Goal: Task Accomplishment & Management: Use online tool/utility

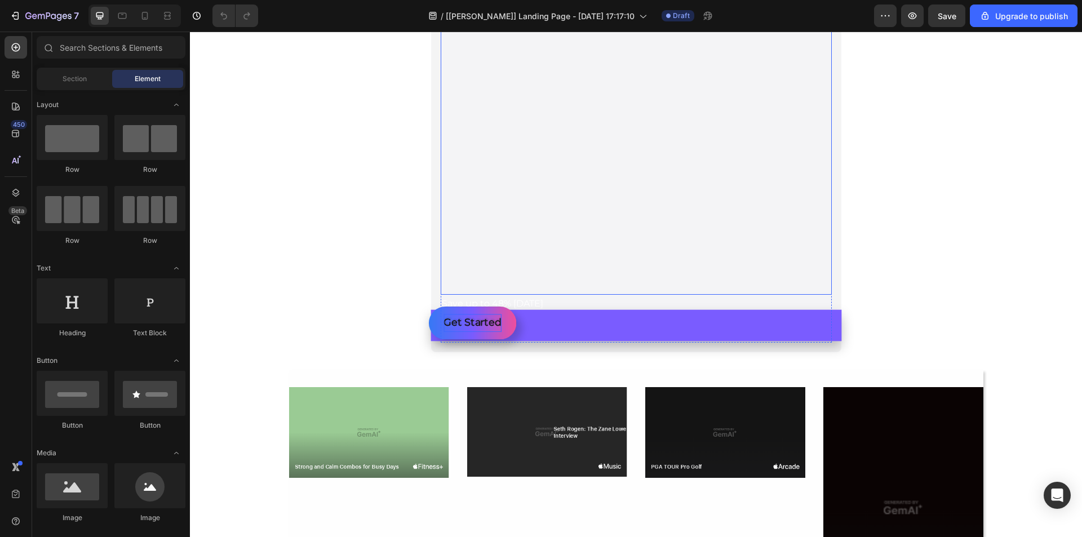
scroll to position [169, 0]
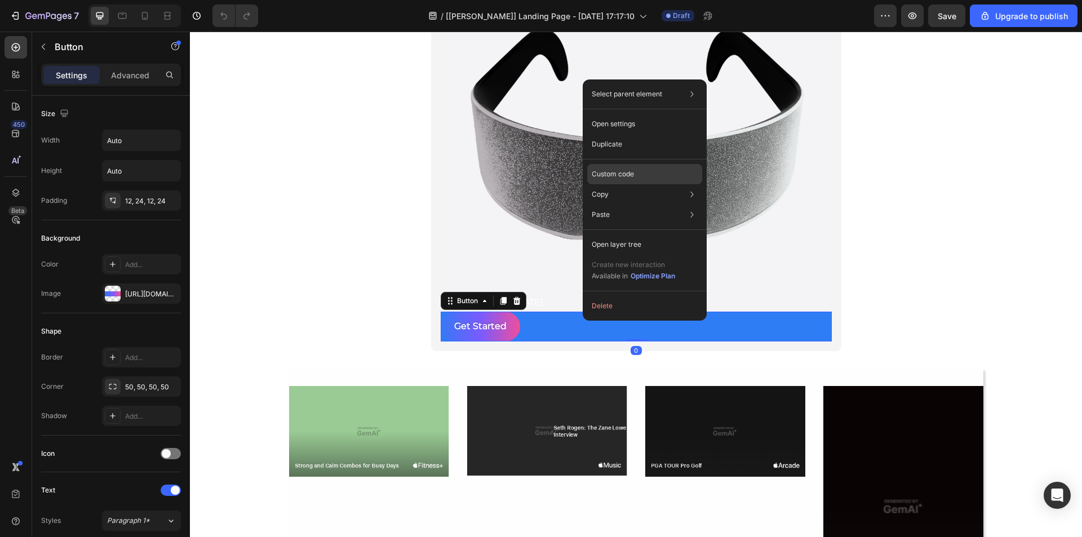
click at [630, 176] on p "Custom code" at bounding box center [613, 174] width 42 height 10
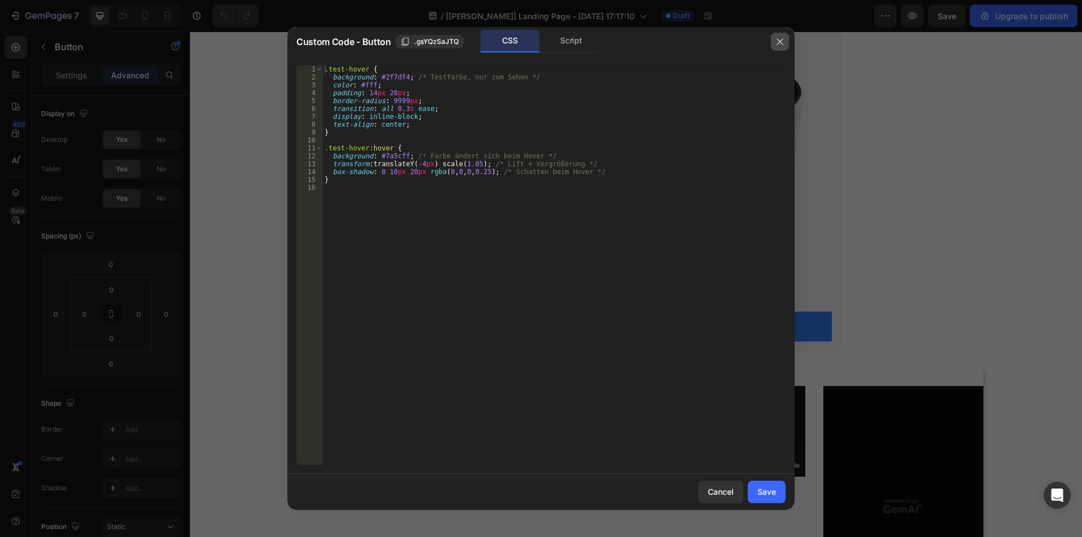
click at [785, 42] on button "button" at bounding box center [780, 42] width 18 height 18
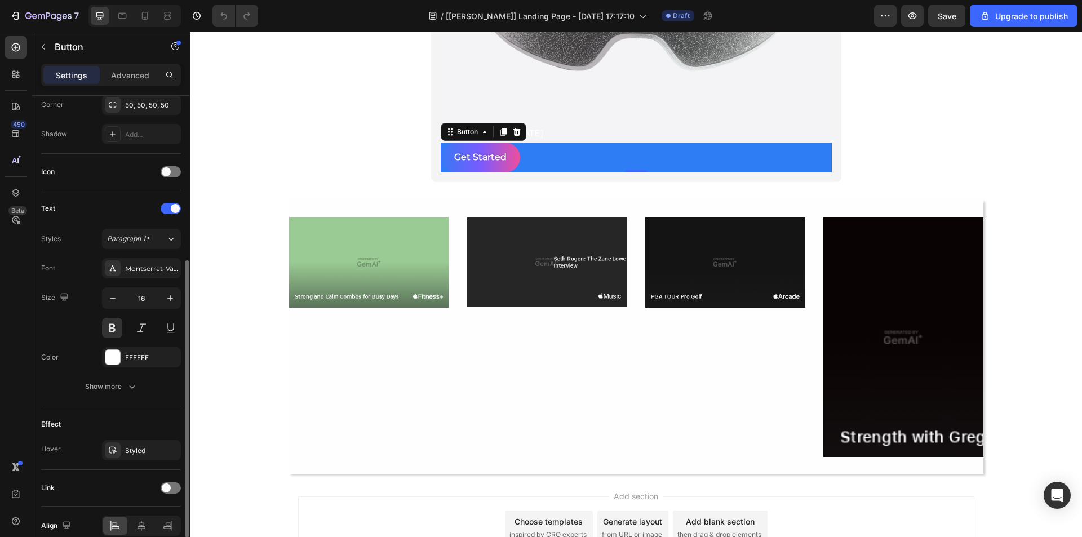
scroll to position [335, 0]
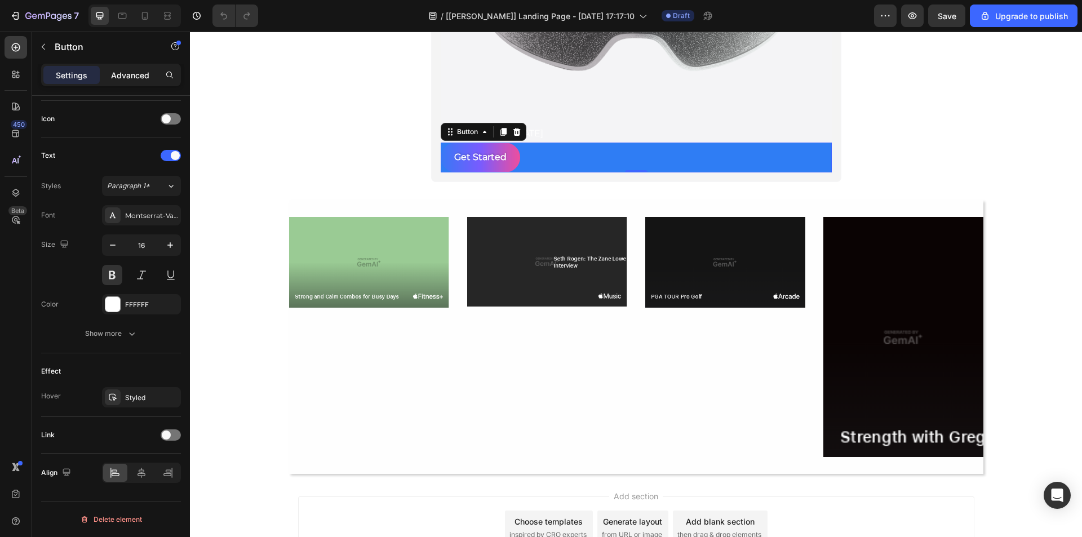
click at [130, 78] on p "Advanced" at bounding box center [130, 75] width 38 height 12
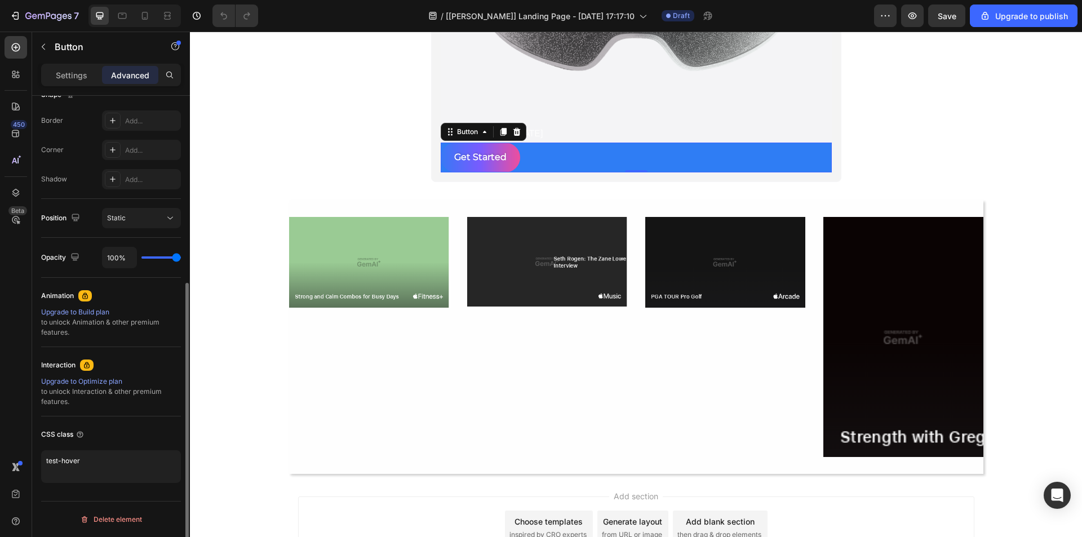
scroll to position [309, 0]
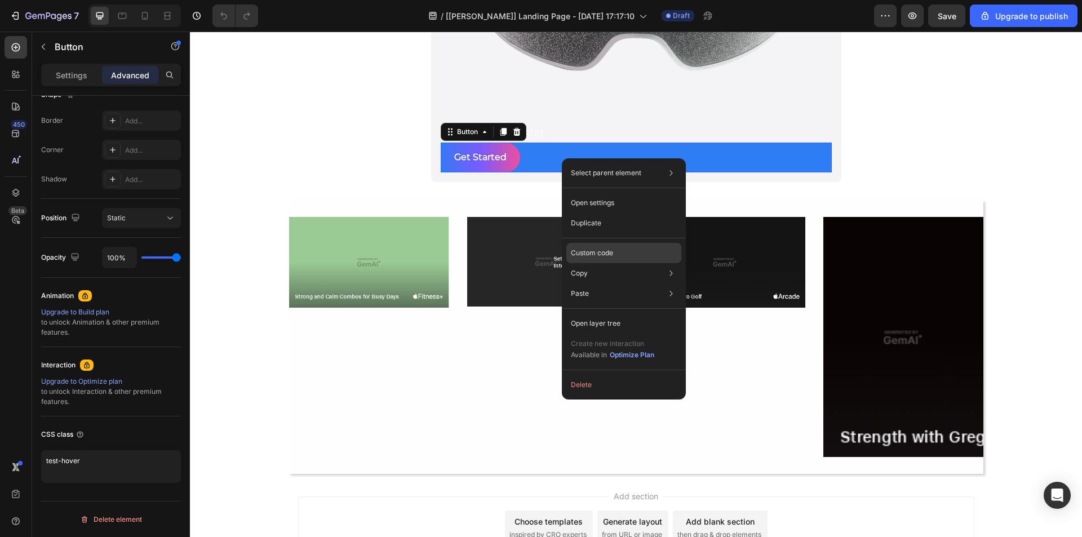
click at [598, 250] on p "Custom code" at bounding box center [592, 253] width 42 height 10
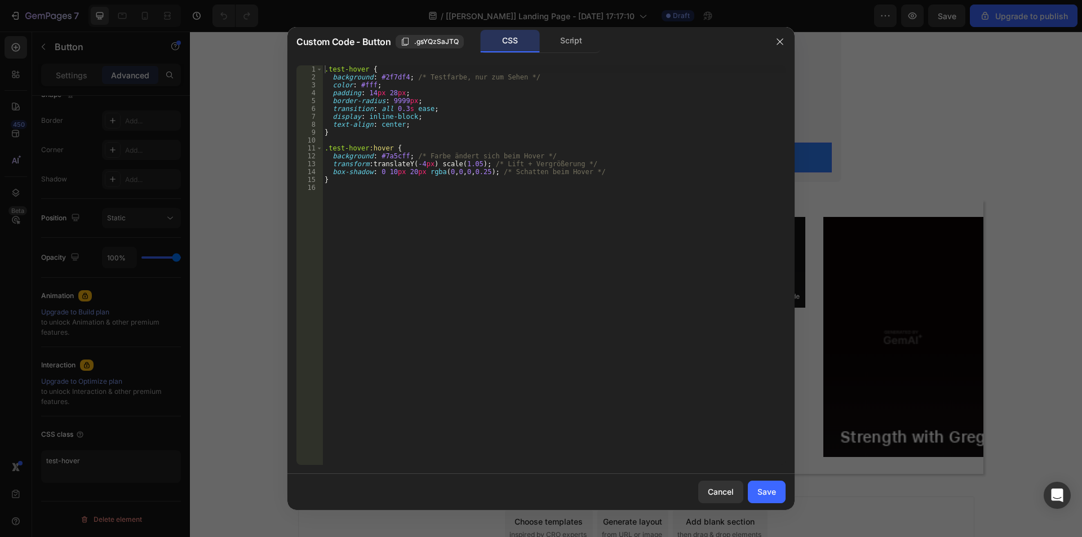
click at [367, 69] on div ".test-hover { background : #2f7df4 ; /* Testfarbe, nur zum Sehen */ color : #ff…" at bounding box center [553, 272] width 463 height 415
click at [371, 70] on div ".test-hover button { background : #2f7df4 ; /* Testfarbe, nur zum Sehen */ colo…" at bounding box center [553, 272] width 463 height 415
click at [364, 147] on div ".test-hover button { background : #2f7df4 ; /* Testfarbe, nur zum Sehen */ colo…" at bounding box center [553, 272] width 463 height 415
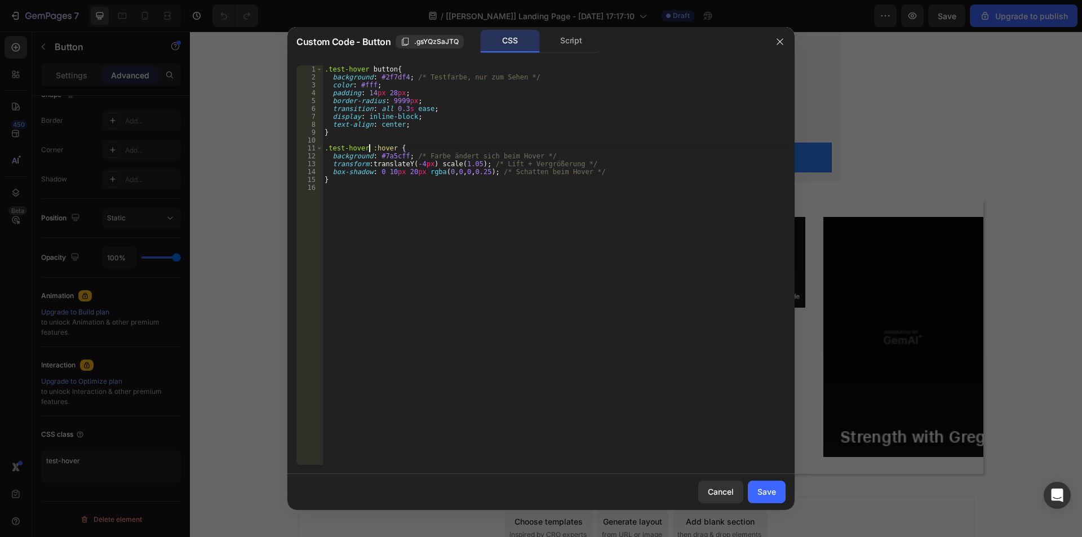
paste textarea "button"
type textarea ".test-hover button:hover {"
drag, startPoint x: 782, startPoint y: 494, endPoint x: 591, endPoint y: 462, distance: 193.2
click at [782, 494] on button "Save" at bounding box center [767, 492] width 38 height 23
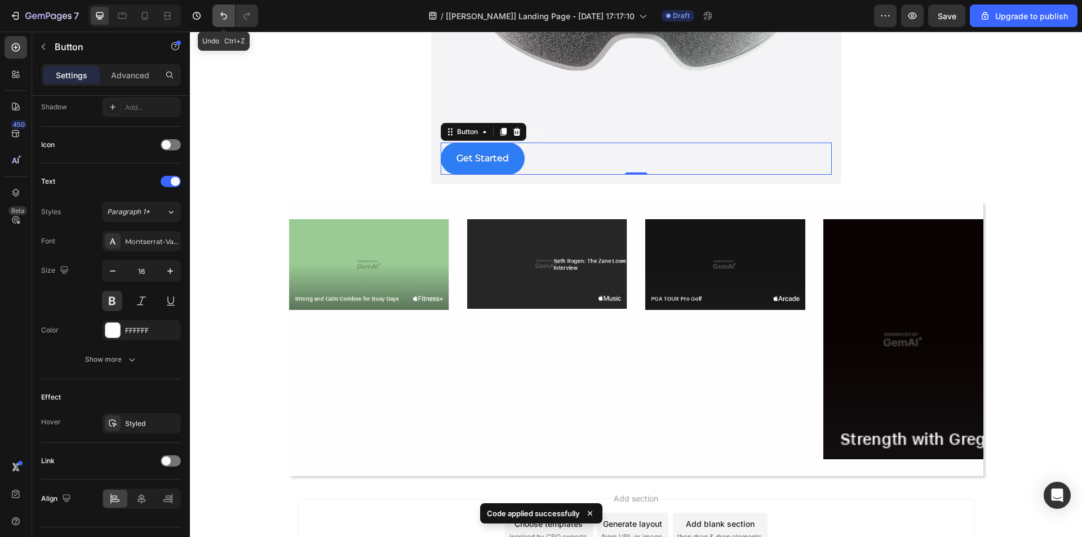
click at [227, 14] on icon "Undo/Redo" at bounding box center [223, 15] width 11 height 11
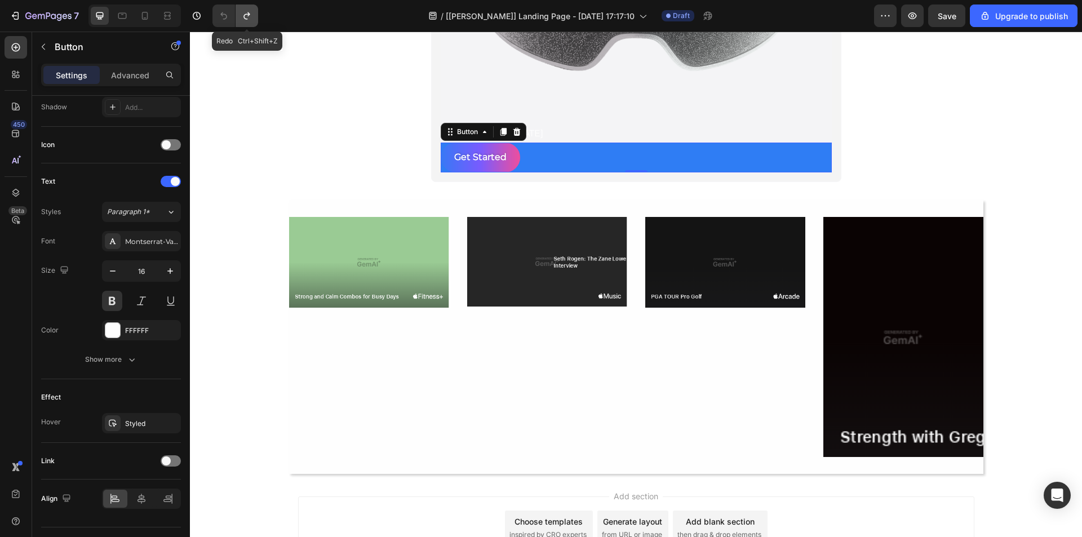
click at [248, 14] on icon "Undo/Redo" at bounding box center [246, 15] width 6 height 7
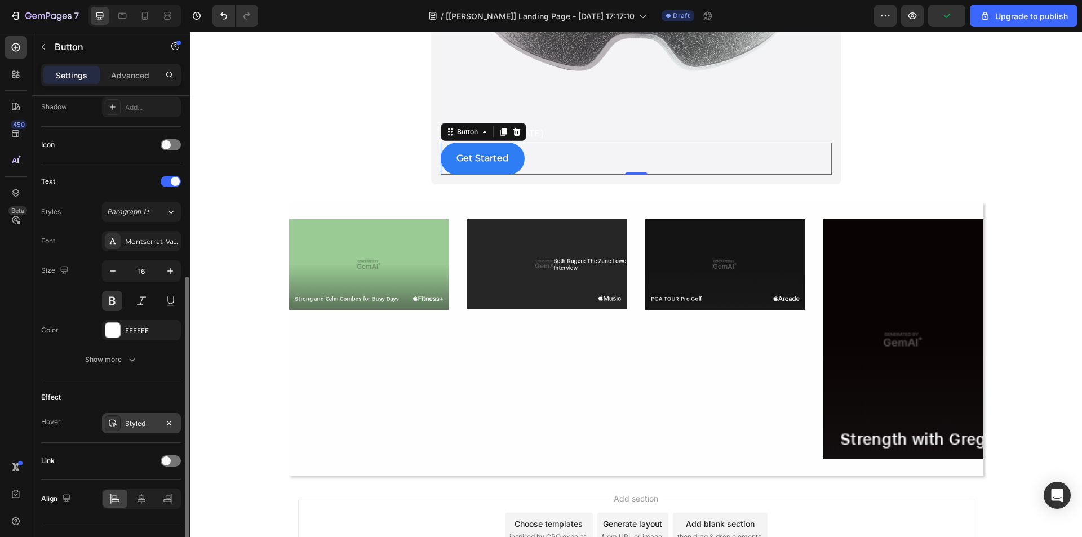
click at [137, 423] on div "Styled" at bounding box center [141, 424] width 33 height 10
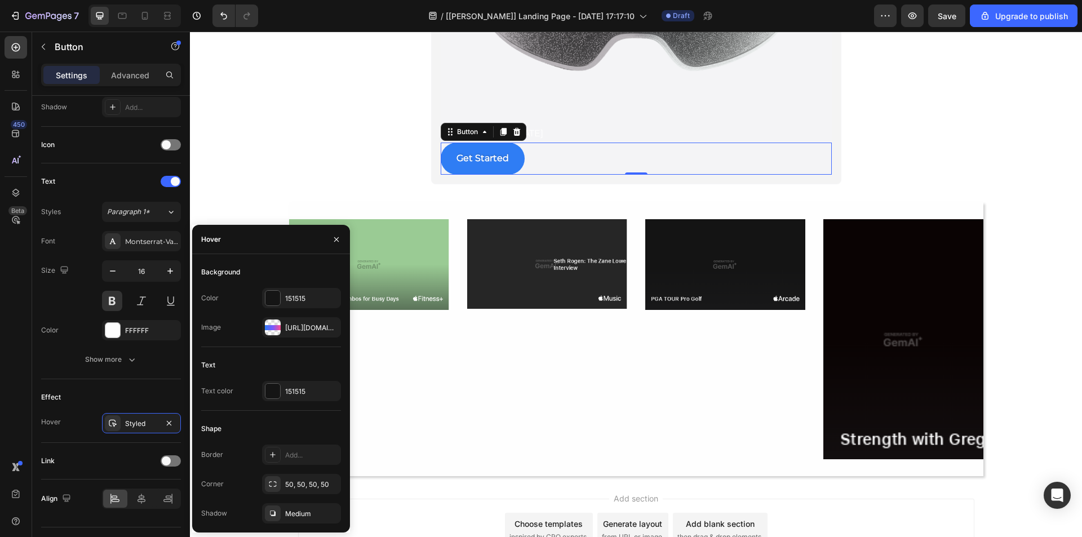
click at [21, 379] on div "450 Beta" at bounding box center [16, 246] width 23 height 420
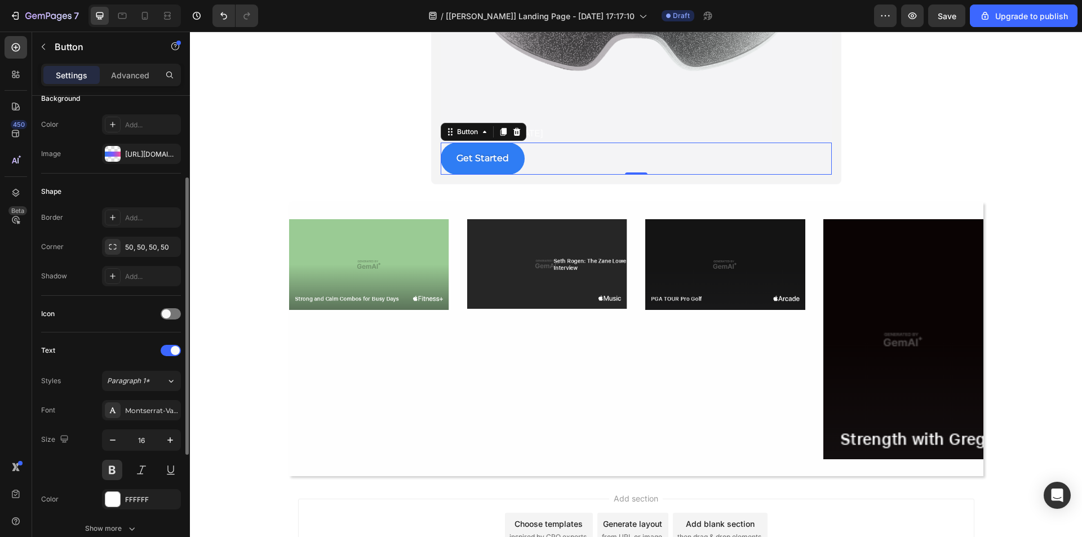
scroll to position [83, 0]
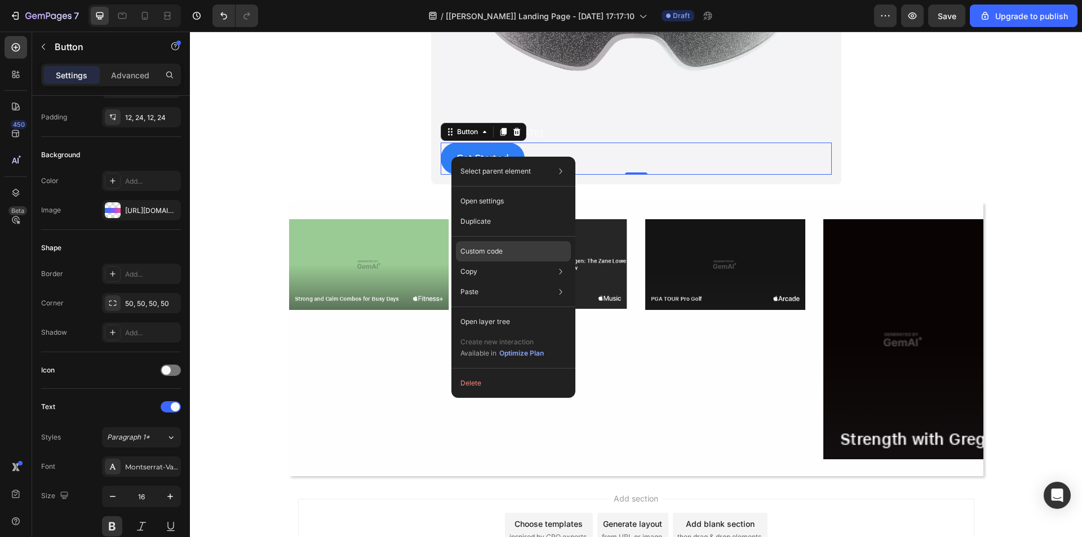
click at [509, 282] on div "Custom code" at bounding box center [513, 292] width 115 height 20
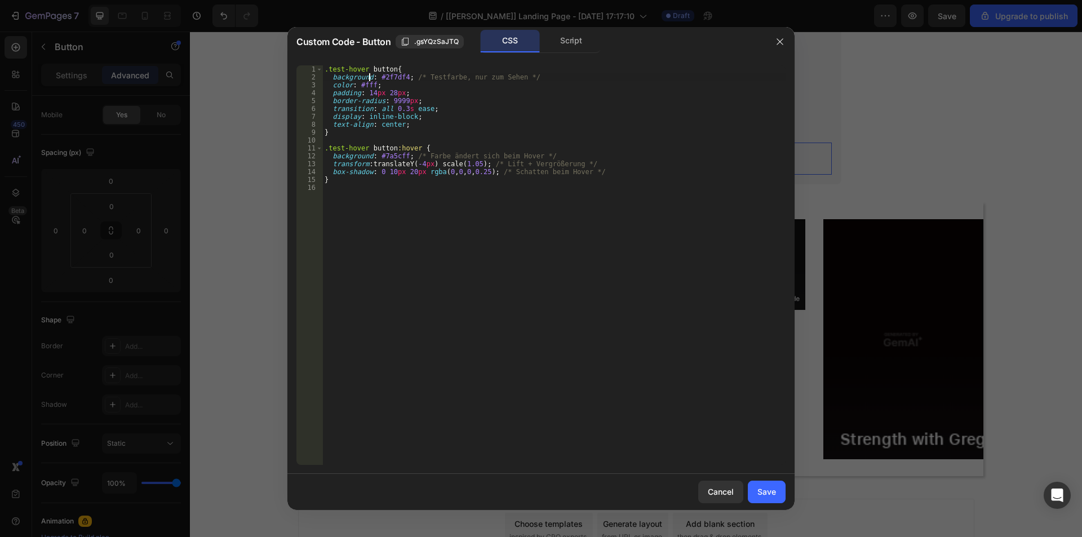
click at [370, 78] on div ".test-hover button { background : #2f7df4 ; /* Testfarbe, nur zum Sehen */ colo…" at bounding box center [553, 272] width 463 height 415
click at [368, 156] on div ".test-hover button { background : #2f7df4 ; /* Testfarbe, nur zum Sehen */ colo…" at bounding box center [553, 272] width 463 height 415
type textarea "background-color: #7a5cff; /* Farbe ändert sich beim Hover */"
click at [520, 271] on div ".test-hover button { background-color : #2f7df4 ; /* Testfarbe, nur zum Sehen *…" at bounding box center [553, 272] width 463 height 415
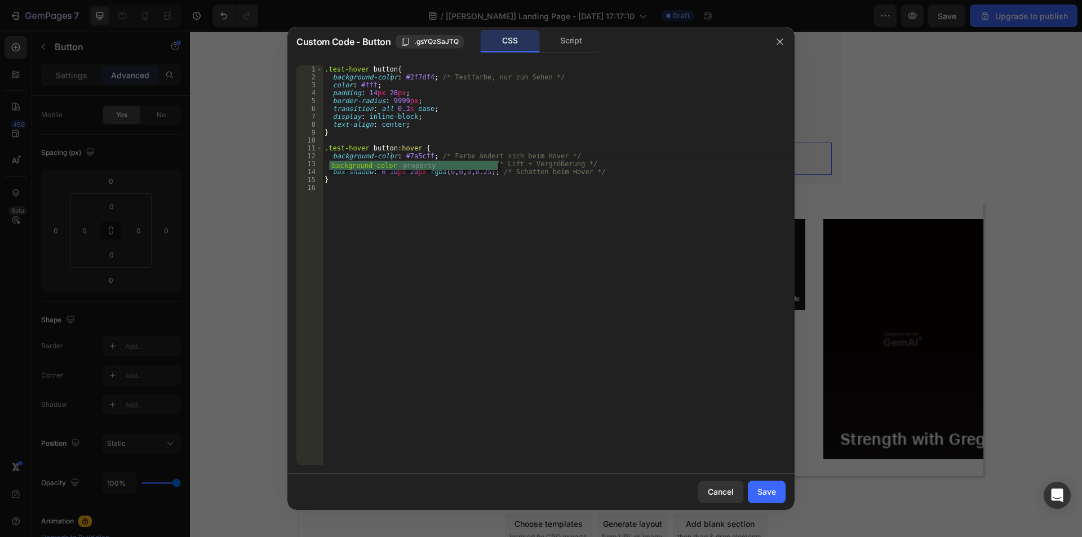
scroll to position [0, 0]
click at [775, 490] on button "Save" at bounding box center [767, 492] width 38 height 23
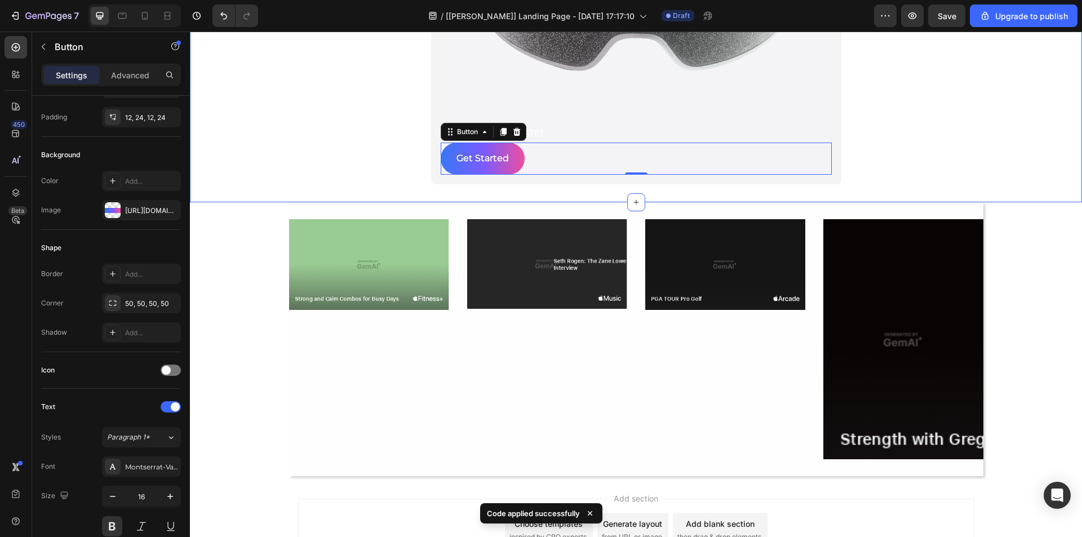
scroll to position [225, 0]
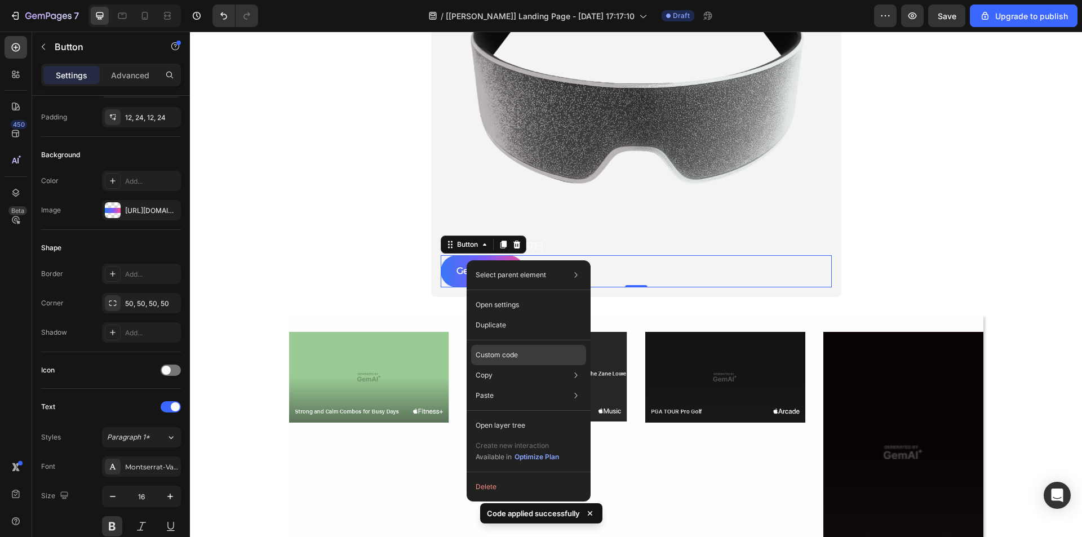
click at [508, 358] on p "Custom code" at bounding box center [497, 355] width 42 height 10
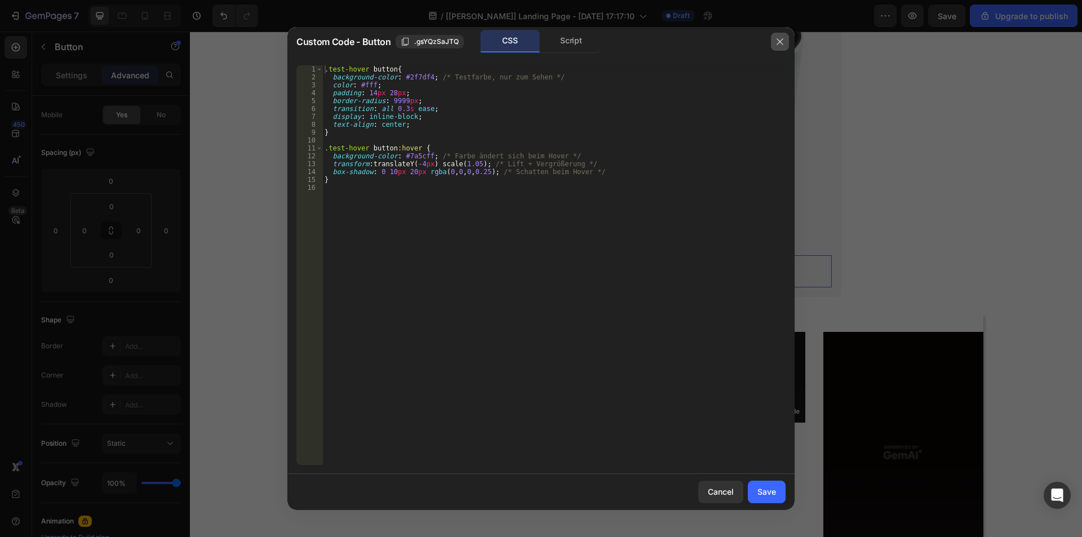
click at [777, 43] on icon "button" at bounding box center [779, 41] width 9 height 9
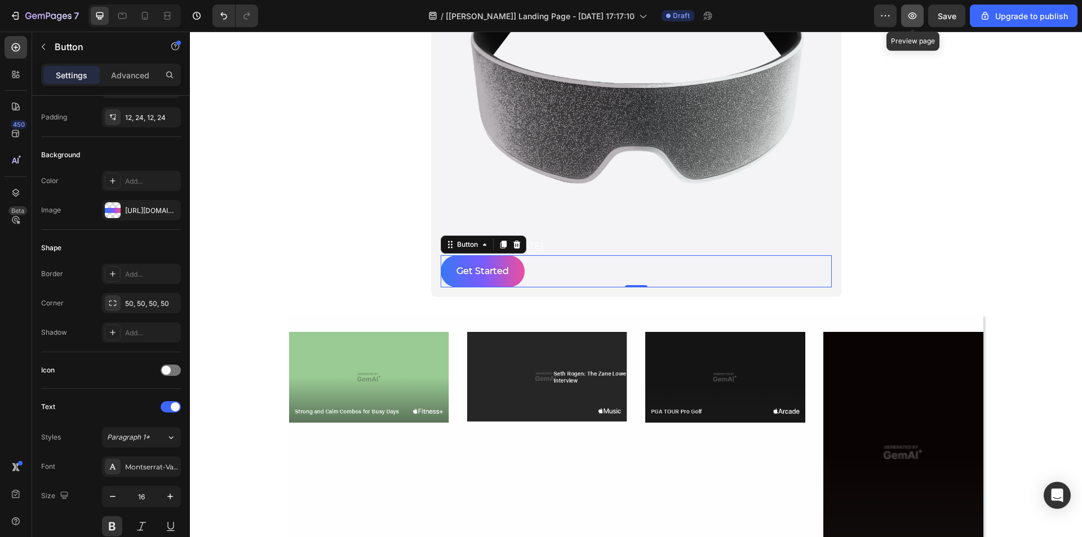
click at [920, 16] on button "button" at bounding box center [912, 16] width 23 height 23
click at [949, 21] on div "Save" at bounding box center [947, 16] width 19 height 12
click at [916, 12] on icon "button" at bounding box center [912, 15] width 11 height 11
click at [914, 19] on icon "button" at bounding box center [912, 15] width 8 height 7
